Goal: Answer question/provide support

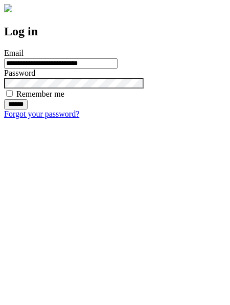
type input "**********"
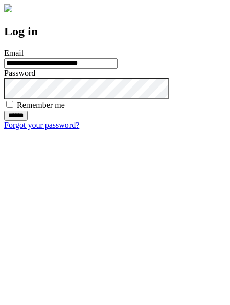
click at [28, 121] on input "******" at bounding box center [16, 116] width 24 height 10
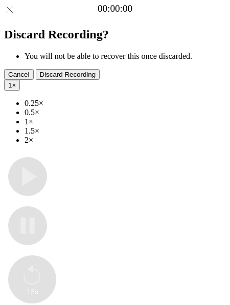
type input "**********"
